Goal: Find contact information: Find contact information

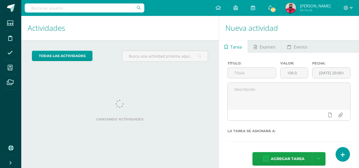
click at [114, 9] on input "text" at bounding box center [85, 7] width 120 height 9
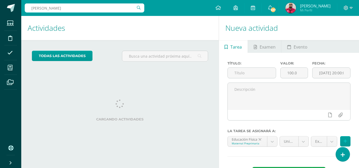
type input "isabela rosati"
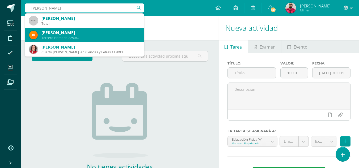
click at [106, 35] on div "Isabella María Rossatti Gálvez" at bounding box center [90, 33] width 98 height 6
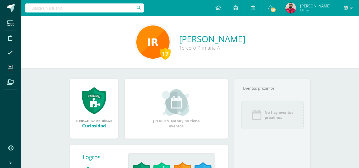
click at [353, 7] on div at bounding box center [348, 8] width 22 height 16
click at [352, 6] on icon at bounding box center [351, 8] width 3 height 5
click at [330, 37] on span "Cerrar sesión" at bounding box center [334, 36] width 24 height 5
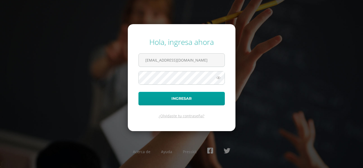
drag, startPoint x: 212, startPoint y: 62, endPoint x: 49, endPoint y: 65, distance: 162.7
click at [49, 65] on div "Hola, ingresa ahora catampana@sagradocorazon.edu.gt Ingresar ¿Olvidaste tu cont…" at bounding box center [181, 84] width 343 height 103
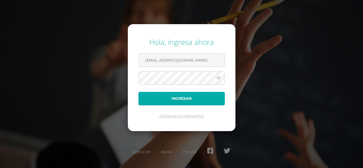
type input "[EMAIL_ADDRESS][DOMAIN_NAME]"
click at [167, 97] on button "Ingresar" at bounding box center [181, 99] width 86 height 14
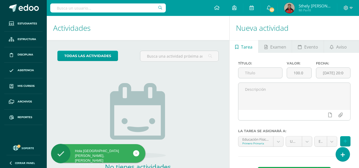
click at [133, 3] on div at bounding box center [108, 8] width 116 height 16
click at [133, 8] on input "text" at bounding box center [108, 7] width 116 height 9
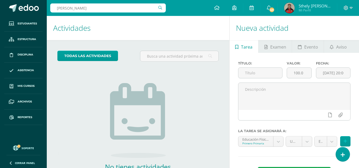
type input "rossati"
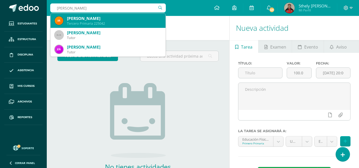
click at [125, 22] on div "Tercero Primaria 225042" at bounding box center [114, 23] width 94 height 5
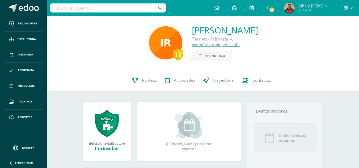
click at [200, 45] on link "Ver información personal..." at bounding box center [216, 44] width 48 height 5
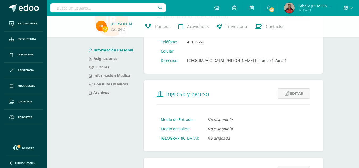
scroll to position [47, 0]
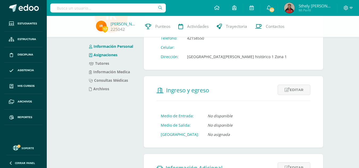
click at [110, 56] on link "Asignaciones" at bounding box center [103, 54] width 28 height 5
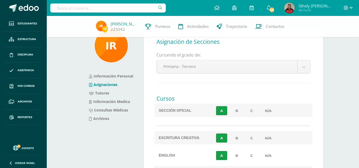
scroll to position [17, 0]
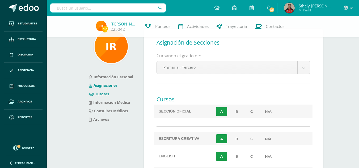
click at [103, 95] on link "Tutores" at bounding box center [99, 93] width 20 height 5
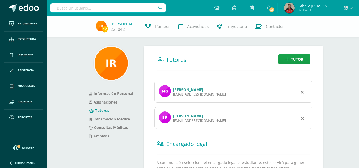
drag, startPoint x: 210, startPoint y: 96, endPoint x: 173, endPoint y: 99, distance: 37.0
click at [173, 99] on div "María Gabriela Gálvez Alvarado gabygal89@gmail.com" at bounding box center [233, 92] width 158 height 22
copy div "María Gabriela Gálvez Alvarado gabygal89@gmail.com"
click at [224, 99] on div "María Gabriela Gálvez Alvarado gabygal89@gmail.com" at bounding box center [233, 92] width 158 height 22
drag, startPoint x: 208, startPoint y: 95, endPoint x: 173, endPoint y: 96, distance: 35.1
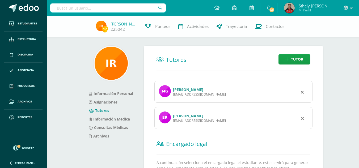
click at [173, 96] on div "María Gabriela Gálvez Alvarado gabygal89@gmail.com" at bounding box center [233, 92] width 158 height 22
copy div "gabygal89@gmail.com"
drag, startPoint x: 222, startPoint y: 123, endPoint x: 174, endPoint y: 121, distance: 48.1
click at [174, 121] on div "egiovanniross33@gmail.com" at bounding box center [199, 121] width 53 height 5
copy div "egiovanniross33@gmail.com"
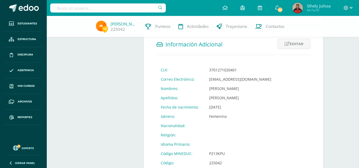
scroll to position [172, 0]
drag, startPoint x: 272, startPoint y: 79, endPoint x: 208, endPoint y: 80, distance: 63.8
click at [208, 80] on td "imrossattig@sagradocorazon.edu.gt" at bounding box center [240, 78] width 71 height 9
copy td "imrossattig@sagradocorazon.edu.gt"
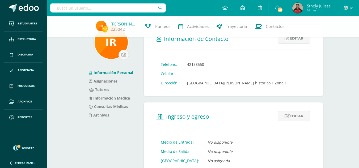
scroll to position [0, 0]
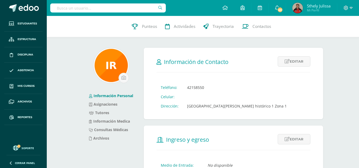
click at [93, 6] on input "text" at bounding box center [108, 7] width 116 height 9
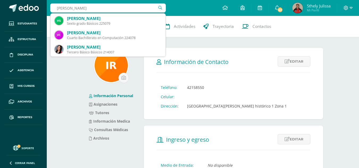
click at [78, 9] on input "valentina" at bounding box center [108, 7] width 116 height 9
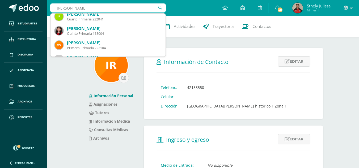
scroll to position [157, 0]
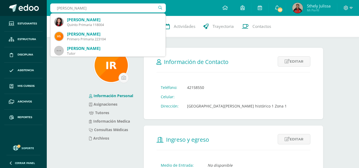
drag, startPoint x: 75, startPoint y: 5, endPoint x: 0, endPoint y: 7, distance: 74.5
type input "maria isabel alegre"
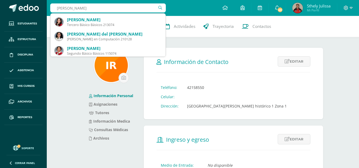
scroll to position [0, 0]
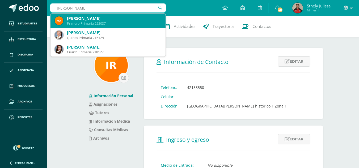
click at [103, 18] on div "María Isabel Alegre Bolaños" at bounding box center [114, 19] width 94 height 6
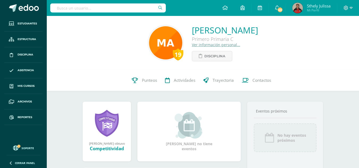
click at [192, 45] on link "Ver información personal..." at bounding box center [216, 44] width 48 height 5
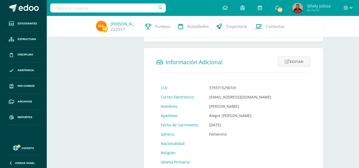
scroll to position [158, 0]
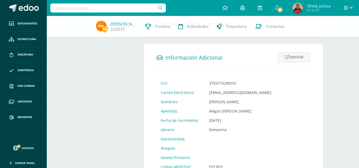
drag, startPoint x: 275, startPoint y: 90, endPoint x: 206, endPoint y: 94, distance: 68.9
click at [206, 94] on td "[EMAIL_ADDRESS][DOMAIN_NAME]" at bounding box center [240, 92] width 71 height 9
copy td "[EMAIL_ADDRESS][DOMAIN_NAME]"
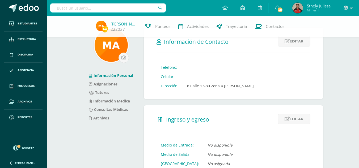
scroll to position [17, 0]
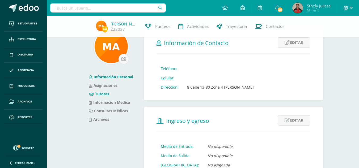
click at [102, 93] on link "Tutores" at bounding box center [99, 93] width 20 height 5
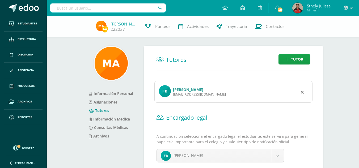
drag, startPoint x: 213, startPoint y: 96, endPoint x: 173, endPoint y: 98, distance: 39.4
click at [173, 98] on div "Flora Luz Bolaños Ortiz floraluz77@hotmail.com" at bounding box center [233, 92] width 158 height 22
copy div "floraluz77@hotmail.com"
click at [95, 7] on input "text" at bounding box center [108, 7] width 116 height 9
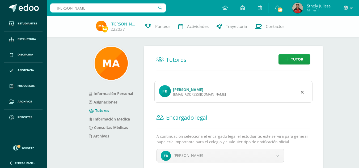
type input "valentina bucaro"
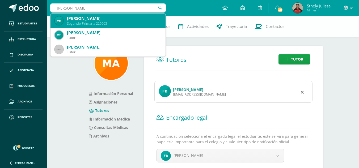
click at [125, 19] on div "Valentina Lizeth Búcaro Ceballos" at bounding box center [114, 19] width 94 height 6
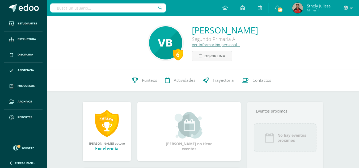
drag, startPoint x: 290, startPoint y: 31, endPoint x: 169, endPoint y: 33, distance: 120.7
click at [169, 33] on div "6 [PERSON_NAME] Segundo Primaria A Ver información personal... Disciplina" at bounding box center [203, 42] width 304 height 37
click at [192, 29] on link "[PERSON_NAME]" at bounding box center [225, 29] width 66 height 11
click at [258, 48] on div "[PERSON_NAME] Segundo Primaria A Ver información personal... Disciplina" at bounding box center [225, 42] width 66 height 37
drag, startPoint x: 159, startPoint y: 28, endPoint x: 288, endPoint y: 31, distance: 128.7
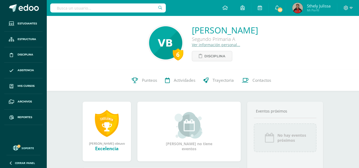
click at [288, 31] on div "6 [PERSON_NAME] Segundo Primaria A Ver información personal... Disciplina" at bounding box center [203, 42] width 304 height 37
copy link "[PERSON_NAME]"
click at [192, 44] on link "Ver información personal..." at bounding box center [216, 44] width 48 height 5
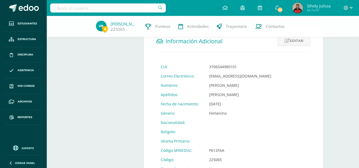
scroll to position [178, 0]
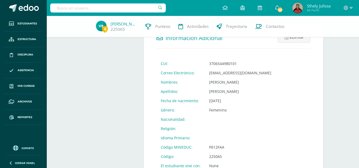
drag, startPoint x: 362, startPoint y: 37, endPoint x: 363, endPoint y: 111, distance: 73.6
click at [359, 111] on html "Estudiantes Estructura Disciplina Asistencia Mis cursos Archivos Reportes Sopor…" at bounding box center [179, 13] width 359 height 383
drag, startPoint x: 270, startPoint y: 73, endPoint x: 208, endPoint y: 75, distance: 61.4
click at [208, 75] on td "vlbucaroc@sagradocorazon.edu.gt" at bounding box center [240, 72] width 71 height 9
copy td "vlbucaroc@sagradocorazon.edu.gt"
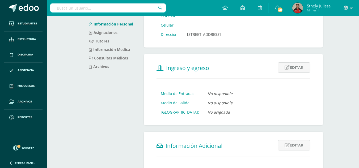
scroll to position [0, 0]
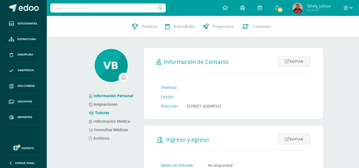
click at [101, 112] on link "Tutores" at bounding box center [99, 112] width 20 height 5
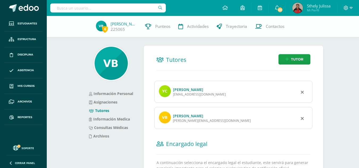
drag, startPoint x: 215, startPoint y: 98, endPoint x: 173, endPoint y: 96, distance: 41.2
click at [173, 96] on div "[PERSON_NAME] [EMAIL_ADDRESS][DOMAIN_NAME]" at bounding box center [233, 92] width 158 height 22
copy div "[EMAIL_ADDRESS][DOMAIN_NAME]"
drag, startPoint x: 212, startPoint y: 121, endPoint x: 173, endPoint y: 123, distance: 39.4
click at [173, 123] on div "[PERSON_NAME] [PERSON_NAME][EMAIL_ADDRESS][DOMAIN_NAME]" at bounding box center [233, 118] width 158 height 22
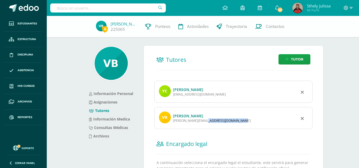
copy div "[PERSON_NAME][EMAIL_ADDRESS][DOMAIN_NAME]"
click at [128, 6] on input "text" at bounding box center [108, 7] width 116 height 9
type input "[PERSON_NAME]"
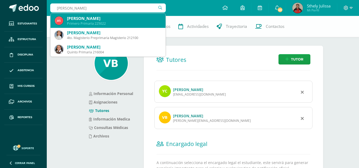
click at [129, 22] on div "Primero Primaria 225022" at bounding box center [114, 23] width 94 height 5
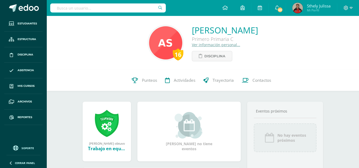
drag, startPoint x: 166, startPoint y: 28, endPoint x: 280, endPoint y: 29, distance: 113.5
click at [280, 29] on div "16 Adriana Isabel Sosa Reynoso Primero Primaria C Ver información personal... D…" at bounding box center [203, 42] width 304 height 37
copy link "Adriana Isabel Sosa Reynoso"
click at [204, 45] on link "Ver información personal..." at bounding box center [216, 44] width 48 height 5
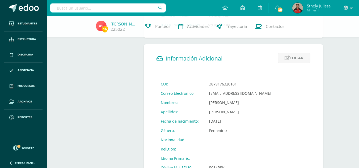
scroll to position [166, 0]
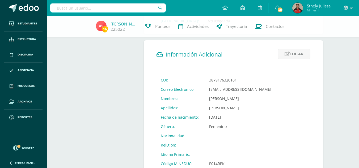
drag, startPoint x: 264, startPoint y: 83, endPoint x: 204, endPoint y: 88, distance: 60.0
click at [205, 88] on td "[EMAIL_ADDRESS][DOMAIN_NAME]" at bounding box center [240, 89] width 71 height 9
copy td "[EMAIL_ADDRESS][DOMAIN_NAME]"
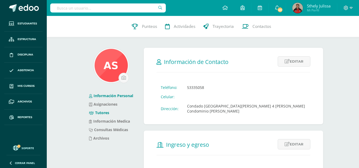
click at [101, 113] on link "Tutores" at bounding box center [99, 112] width 20 height 5
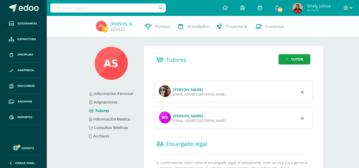
drag, startPoint x: 213, startPoint y: 96, endPoint x: 174, endPoint y: 96, distance: 38.8
click at [174, 96] on div "alreynosoc@gmail.com" at bounding box center [199, 94] width 53 height 5
copy div "alreynosoc@gmail.com"
drag, startPoint x: 208, startPoint y: 121, endPoint x: 171, endPoint y: 123, distance: 36.5
click at [171, 123] on div "Maynor Eduardo Sosa López msosal@hotmail.com" at bounding box center [233, 118] width 158 height 22
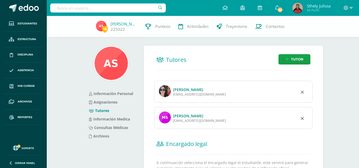
click at [214, 124] on div "Maynor Eduardo Sosa López msosal@hotmail.com" at bounding box center [233, 118] width 158 height 22
drag, startPoint x: 214, startPoint y: 124, endPoint x: 173, endPoint y: 122, distance: 40.7
click at [173, 122] on div "Maynor Eduardo Sosa López msosal@hotmail.com" at bounding box center [233, 118] width 158 height 22
